Goal: Task Accomplishment & Management: Complete application form

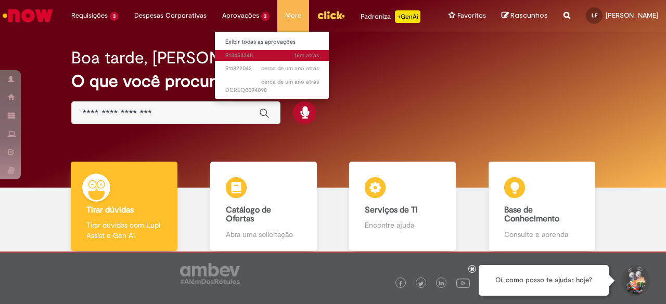
click at [251, 53] on span "16m atrás 16 minutos atrás R13453345" at bounding box center [272, 56] width 94 height 8
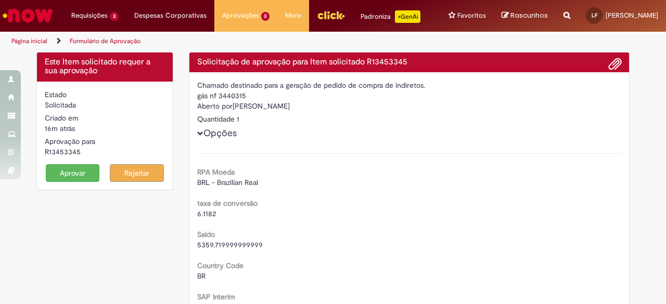
click at [84, 182] on button "Aprovar" at bounding box center [73, 173] width 54 height 18
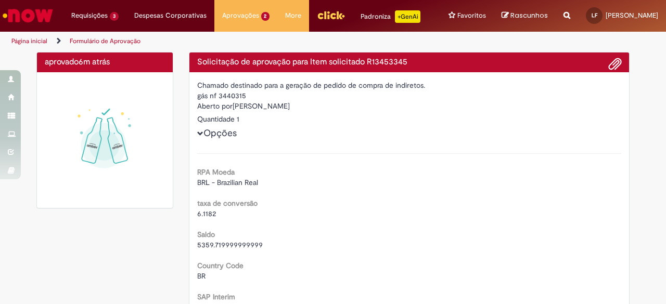
click at [324, 20] on img "Menu Cabeçalho" at bounding box center [331, 15] width 28 height 16
